Goal: Check status: Check status

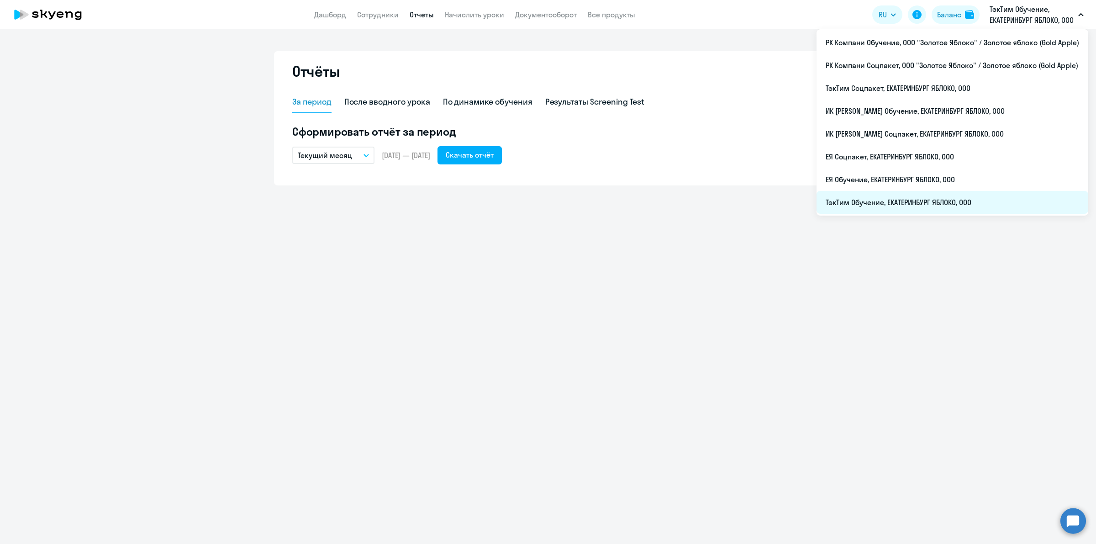
click at [975, 197] on li "ТэкТим Обучение, ЕКАТЕРИНБУРГ ЯБЛОКО, ООО" at bounding box center [952, 202] width 272 height 23
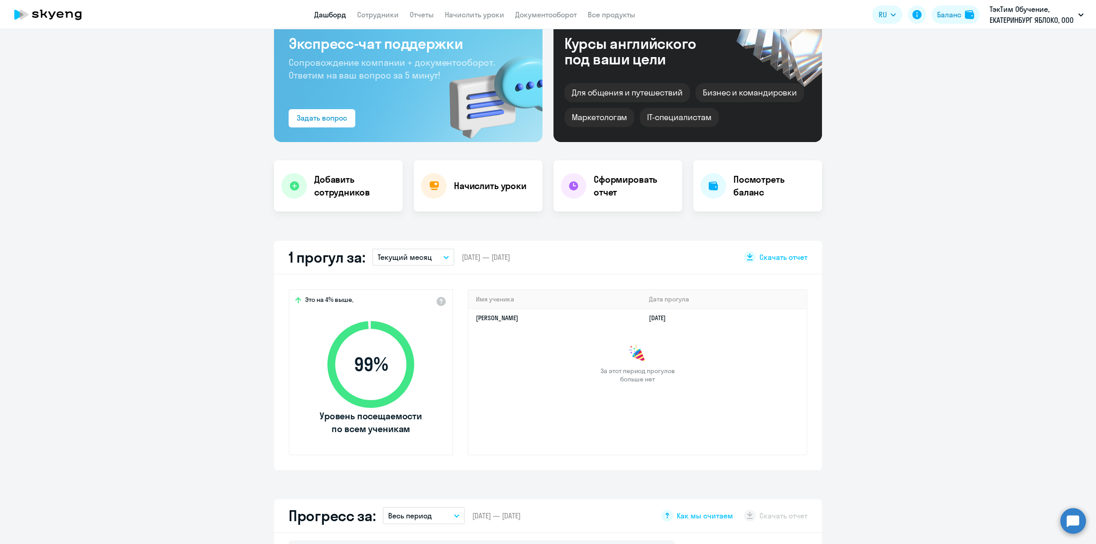
scroll to position [114, 0]
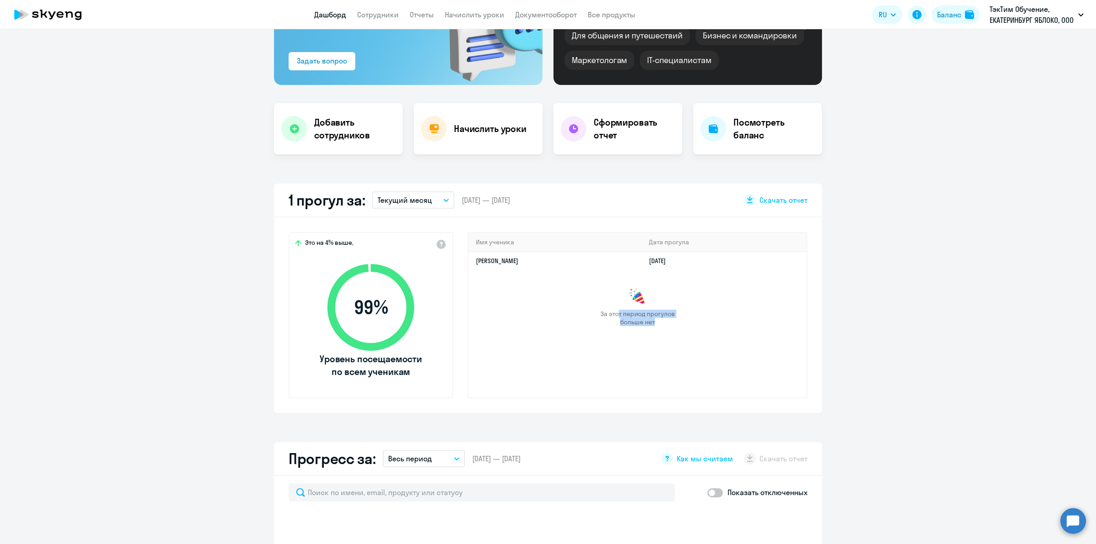
drag, startPoint x: 650, startPoint y: 323, endPoint x: 613, endPoint y: 313, distance: 37.9
click at [613, 313] on span "За этот период прогулов больше нет" at bounding box center [637, 317] width 77 height 16
click at [617, 315] on span "За этот период прогулов больше нет" at bounding box center [637, 317] width 77 height 16
select select "30"
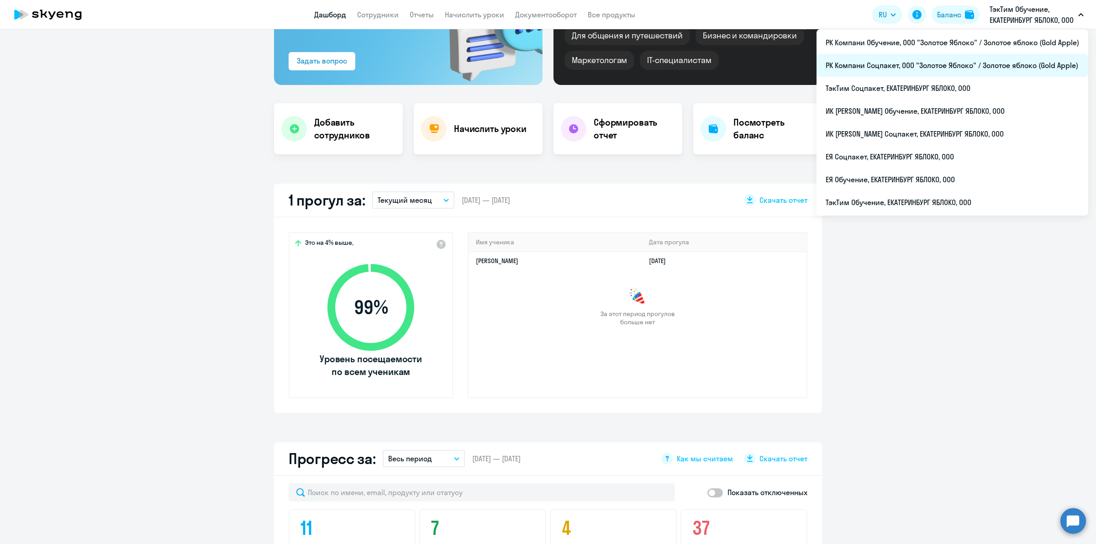
click at [967, 69] on li "РК Компани Соцпакет, ООО "Золотое Яблоко" / Золотое яблоко (Gold Apple)" at bounding box center [952, 65] width 272 height 23
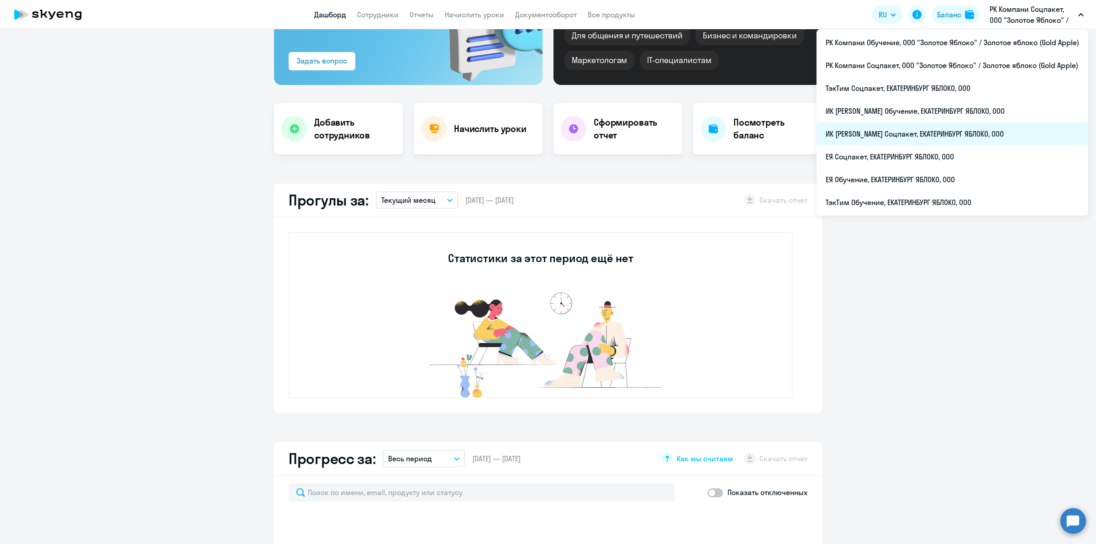
click at [971, 131] on li "ИК [PERSON_NAME] Соцпакет, ЕКАТЕРИНБУРГ ЯБЛОКО, ООО" at bounding box center [952, 133] width 272 height 23
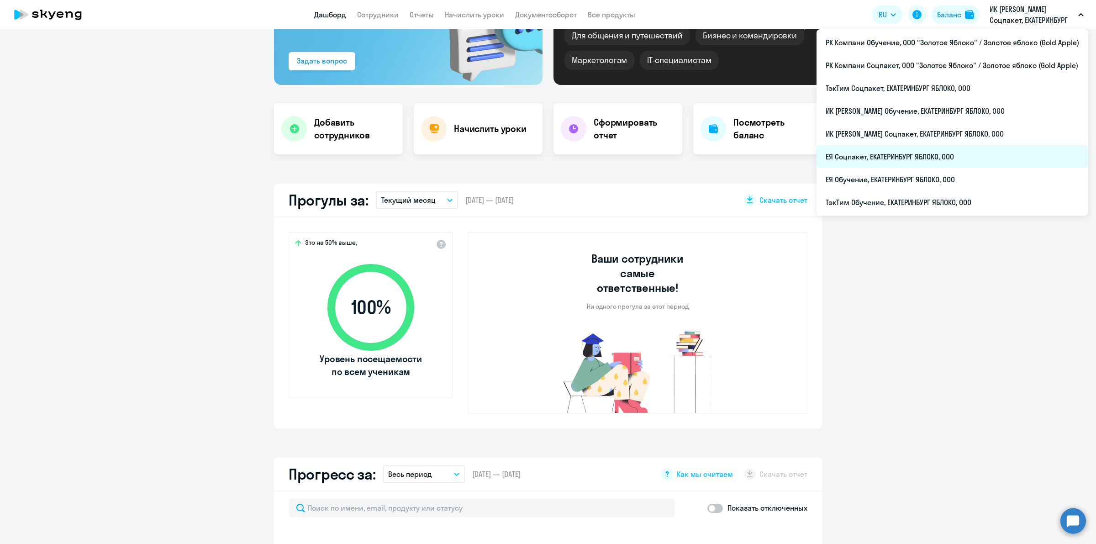
select select "30"
click at [946, 161] on li "ЕЯ Соцпакет, ЕКАТЕРИНБУРГ ЯБЛОКО, ООО" at bounding box center [952, 156] width 272 height 23
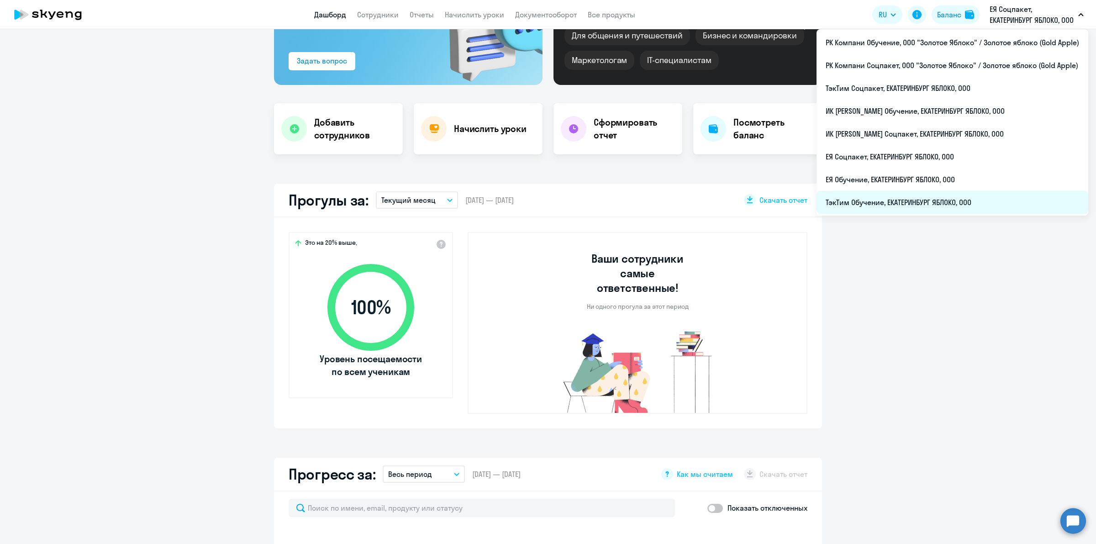
click at [935, 193] on li "ТэкТим Обучение, ЕКАТЕРИНБУРГ ЯБЛОКО, ООО" at bounding box center [952, 202] width 272 height 23
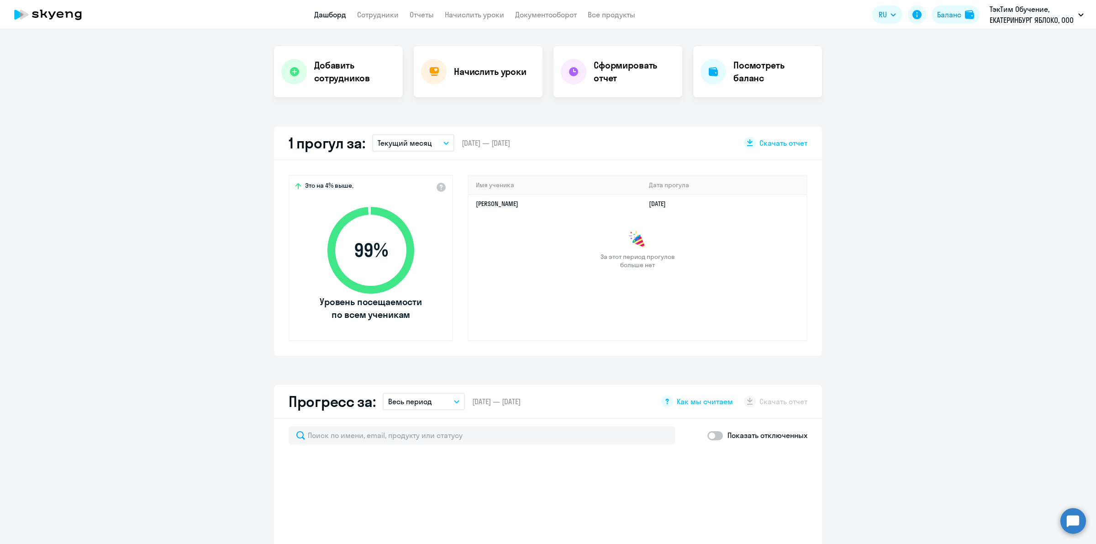
scroll to position [57, 0]
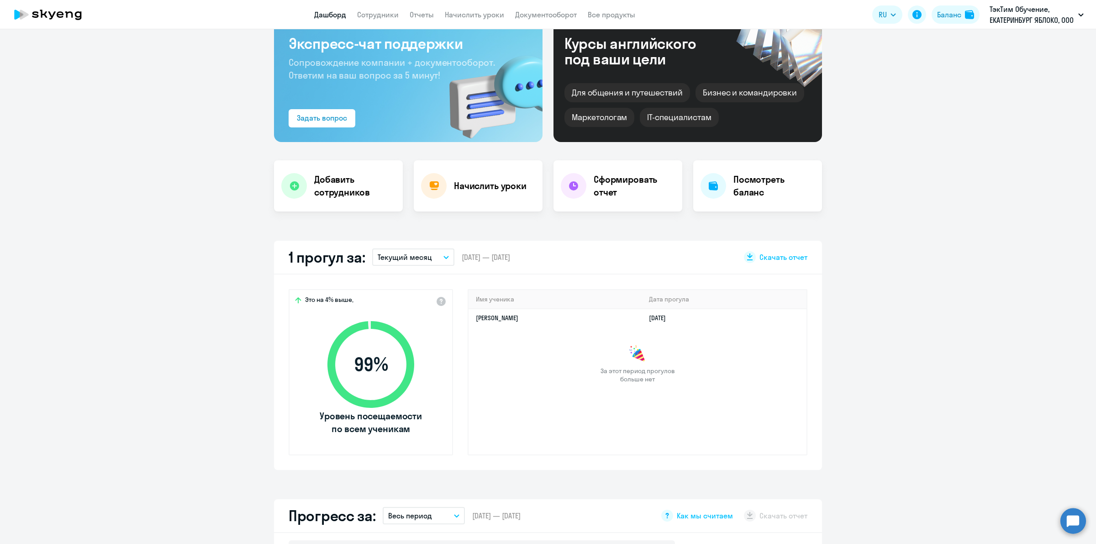
select select "30"
